Goal: Task Accomplishment & Management: Complete application form

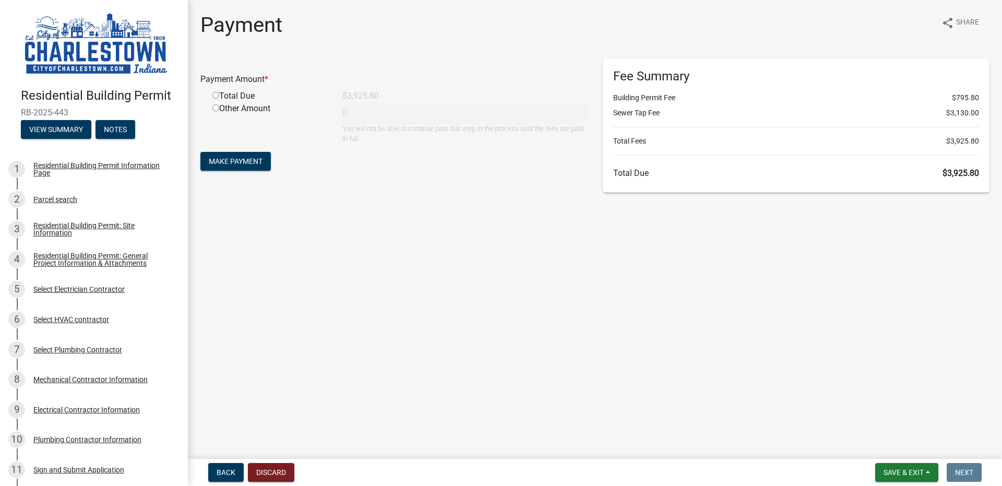
click at [216, 95] on input "radio" at bounding box center [215, 95] width 7 height 7
radio input "true"
type input "3925.8"
click at [77, 123] on button "View Summary" at bounding box center [56, 129] width 70 height 19
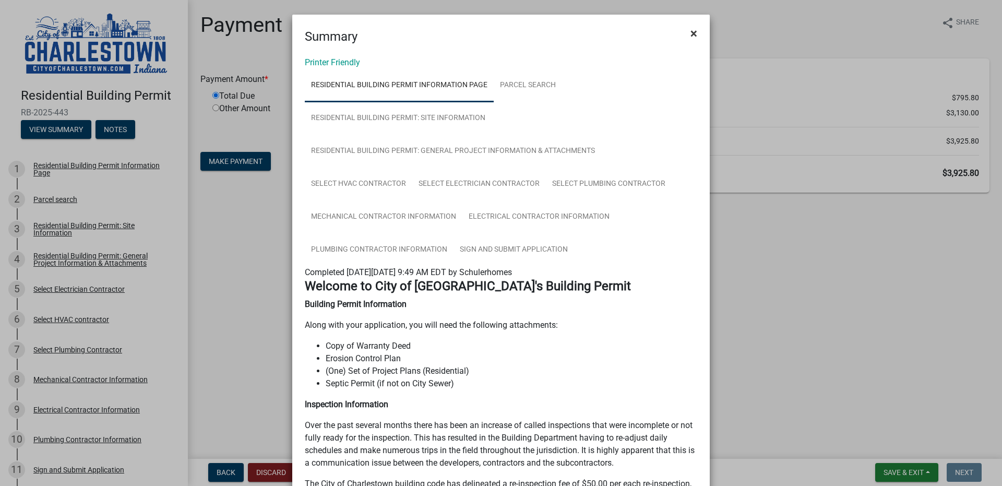
click at [693, 30] on button "×" at bounding box center [693, 33] width 23 height 29
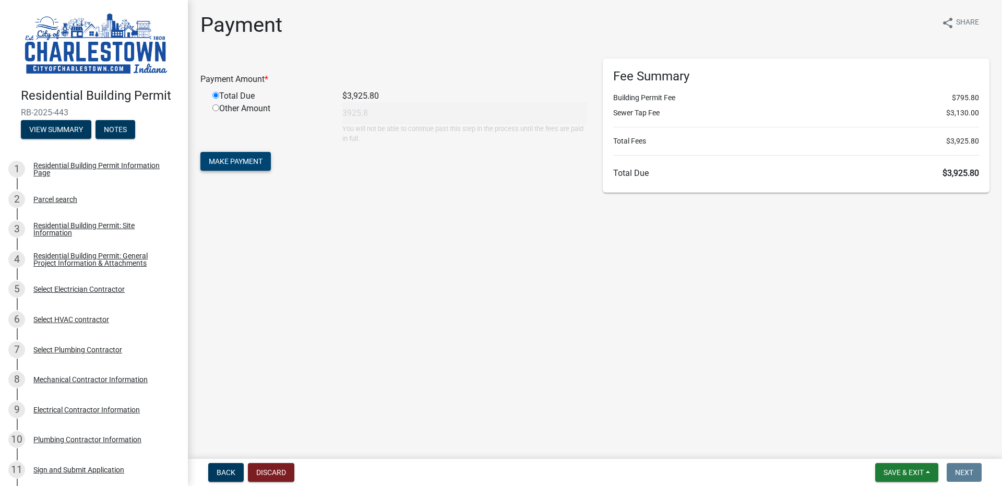
click at [222, 161] on span "Make Payment" at bounding box center [236, 161] width 54 height 8
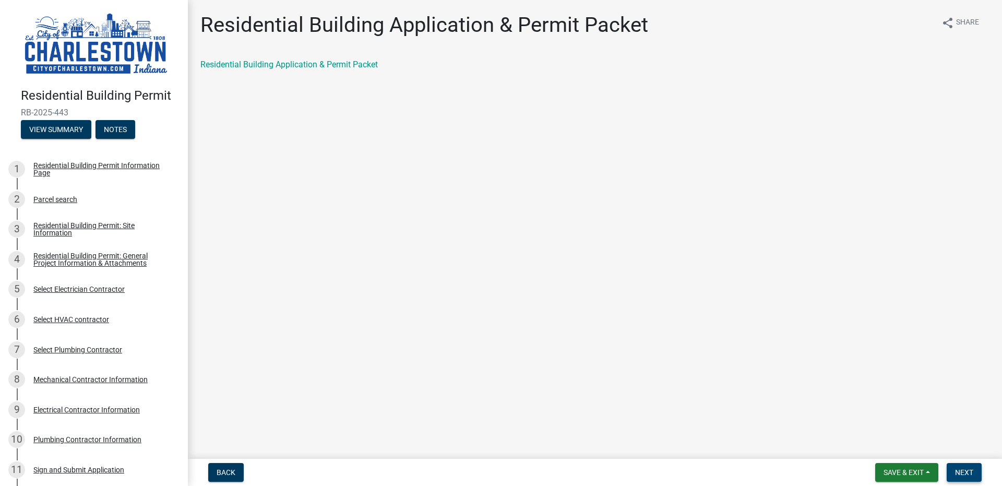
click at [958, 469] on span "Next" at bounding box center [964, 472] width 18 height 8
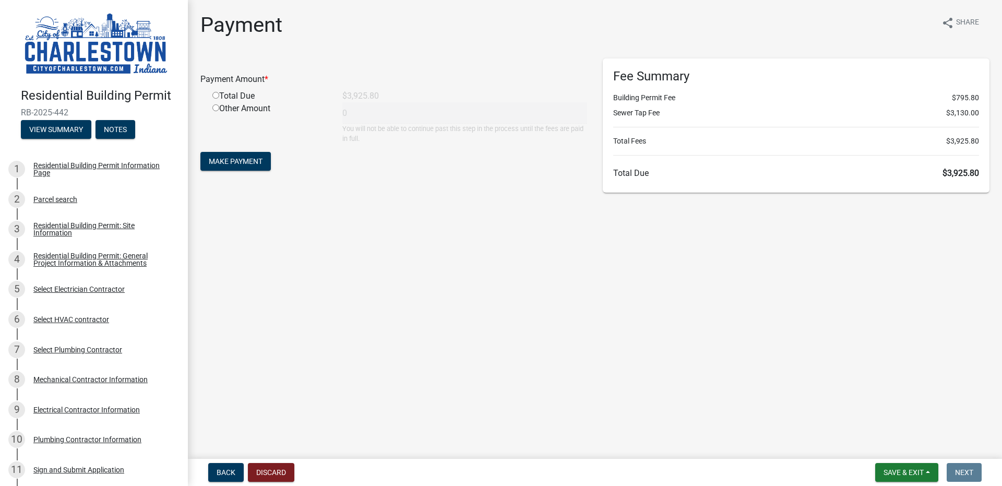
click at [219, 95] on input "radio" at bounding box center [215, 95] width 7 height 7
radio input "true"
type input "3925.8"
click at [251, 160] on span "Make Payment" at bounding box center [236, 161] width 54 height 8
